Goal: Information Seeking & Learning: Learn about a topic

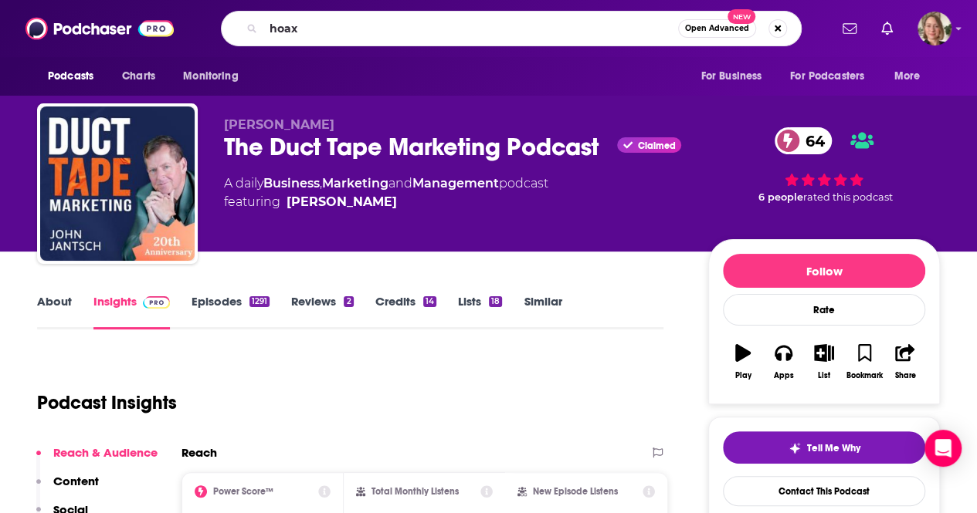
type input "hoax!"
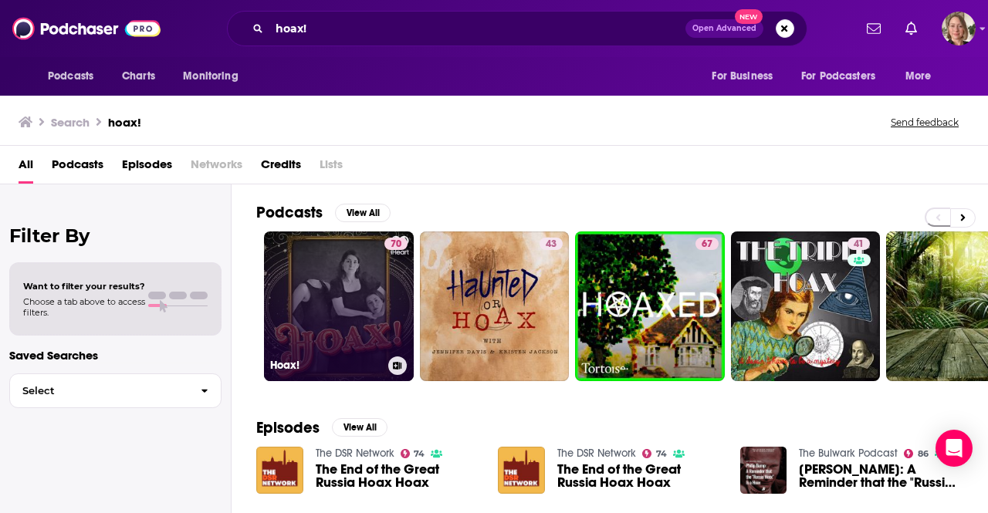
click at [330, 294] on link "70 Hoax!" at bounding box center [339, 307] width 150 height 150
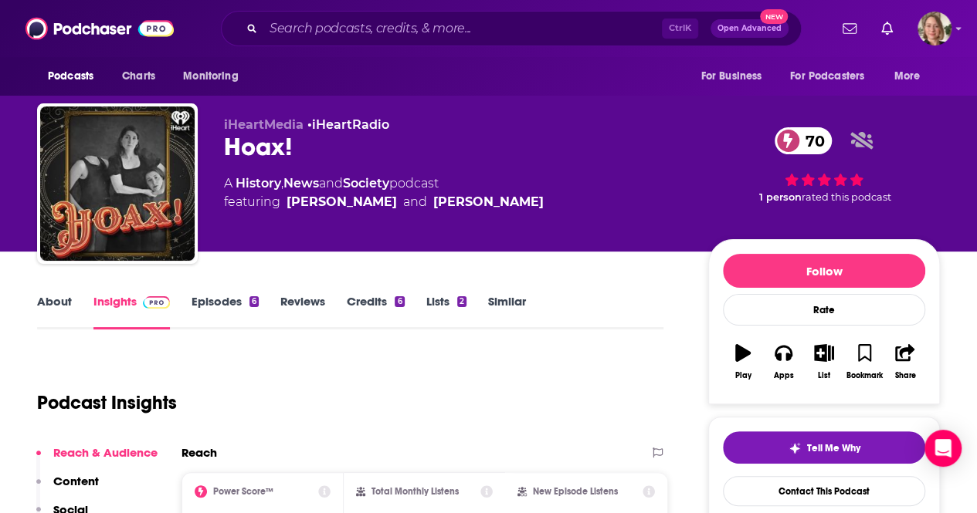
click at [66, 309] on link "About" at bounding box center [54, 312] width 35 height 36
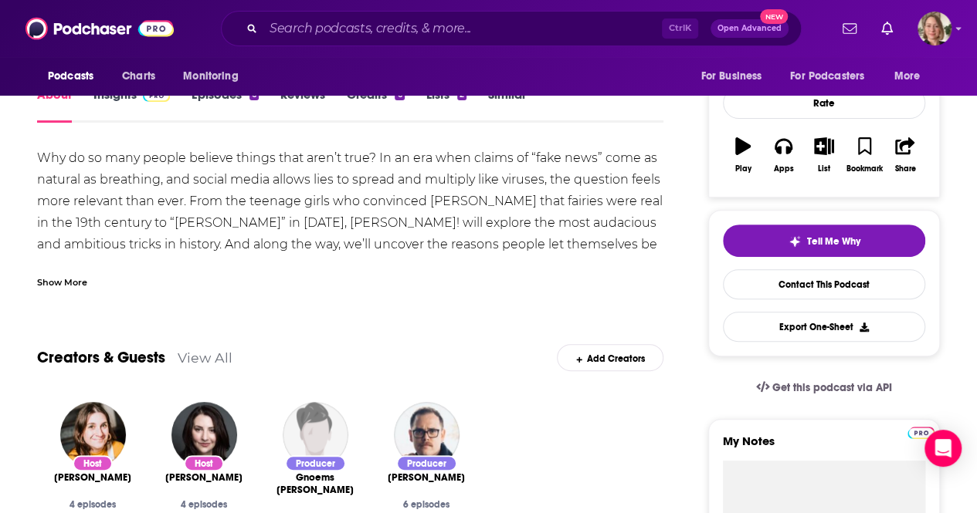
scroll to position [232, 0]
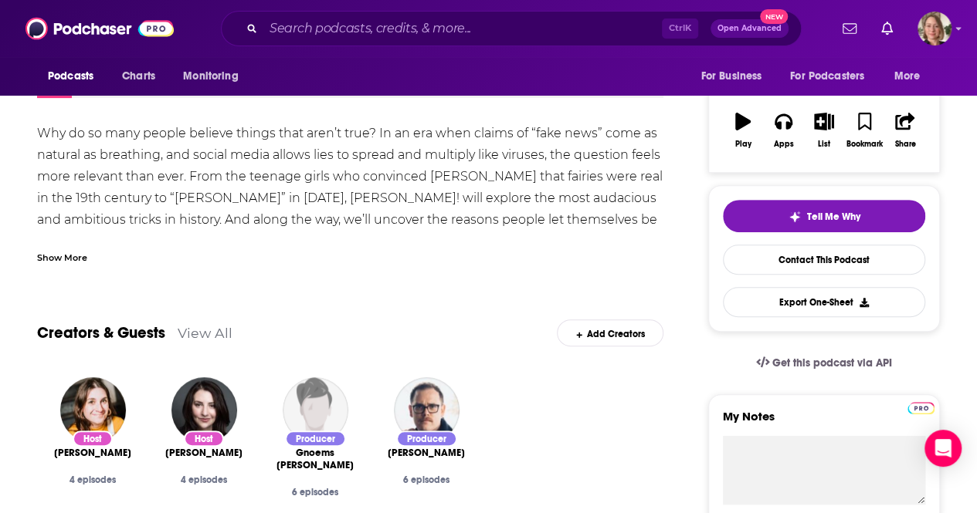
click at [77, 263] on div "Show More" at bounding box center [62, 256] width 50 height 15
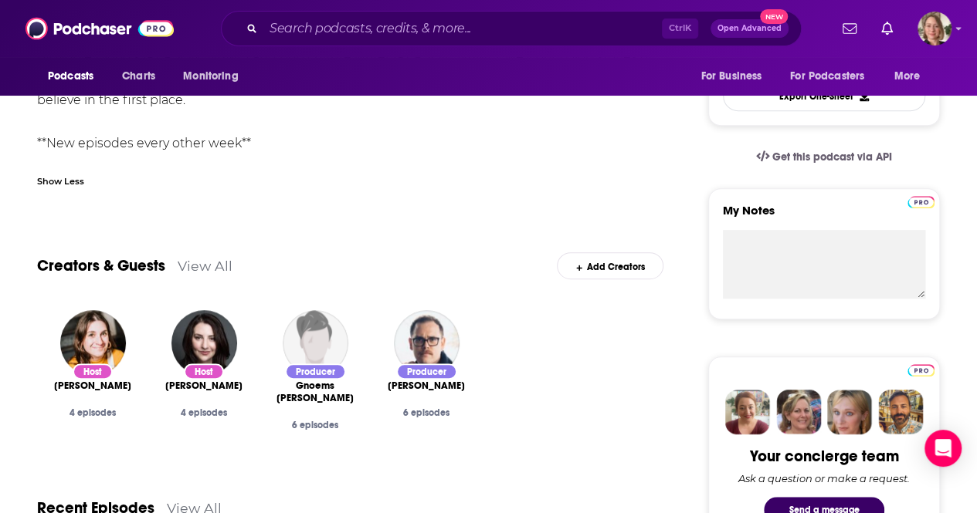
scroll to position [541, 0]
